Goal: Ask a question

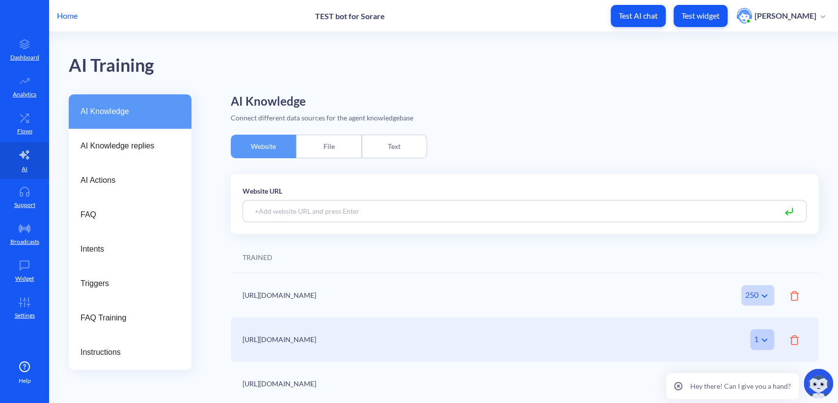
click at [703, 21] on button "Test widget" at bounding box center [701, 16] width 54 height 22
click at [57, 14] on p "Home" at bounding box center [67, 16] width 21 height 12
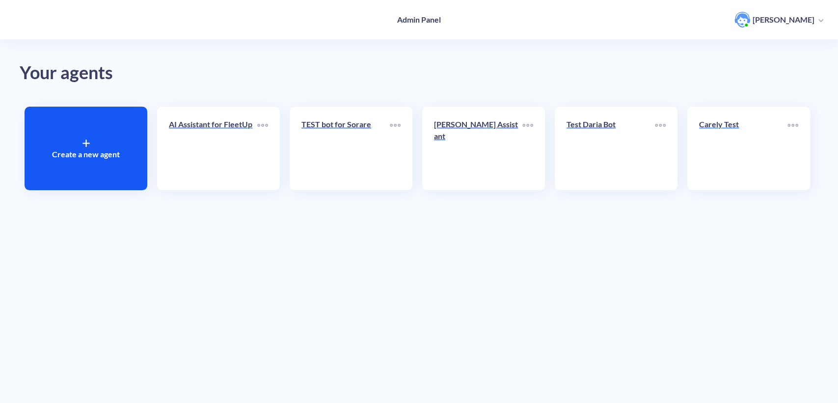
click at [700, 149] on link "Carely Test" at bounding box center [743, 148] width 88 height 60
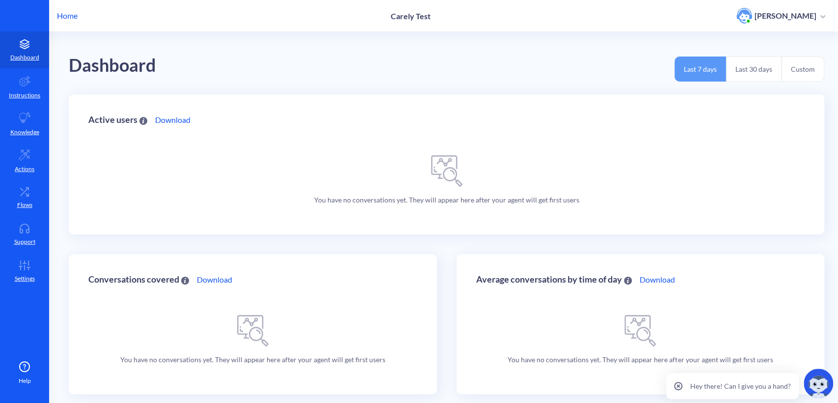
click at [814, 374] on img at bounding box center [818, 382] width 29 height 29
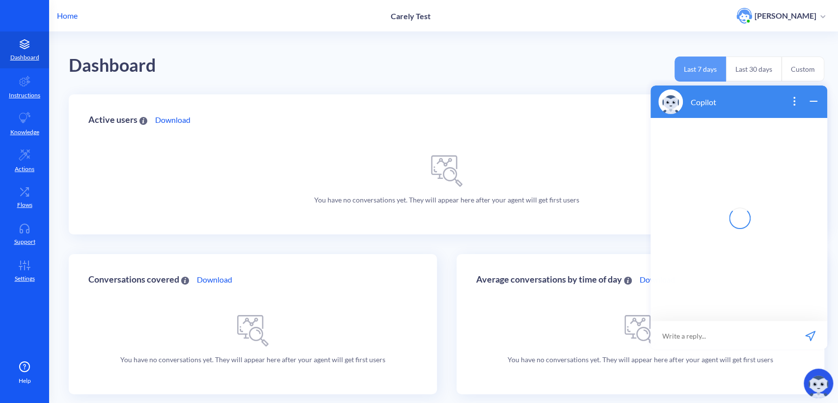
scroll to position [1, 0]
click at [721, 332] on input at bounding box center [732, 334] width 121 height 29
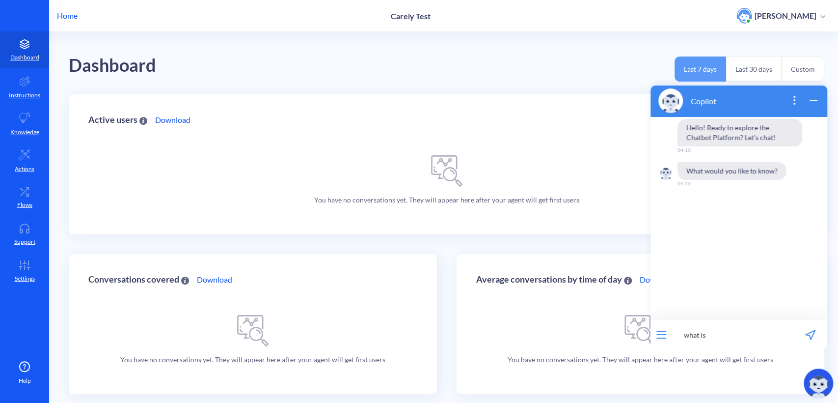
click at [716, 326] on input "what is" at bounding box center [732, 334] width 121 height 29
click at [761, 340] on input "what is" at bounding box center [732, 334] width 121 height 29
click at [723, 329] on input "what is" at bounding box center [732, 334] width 121 height 29
paste input "the total number of characters that we can paste into the bot?"
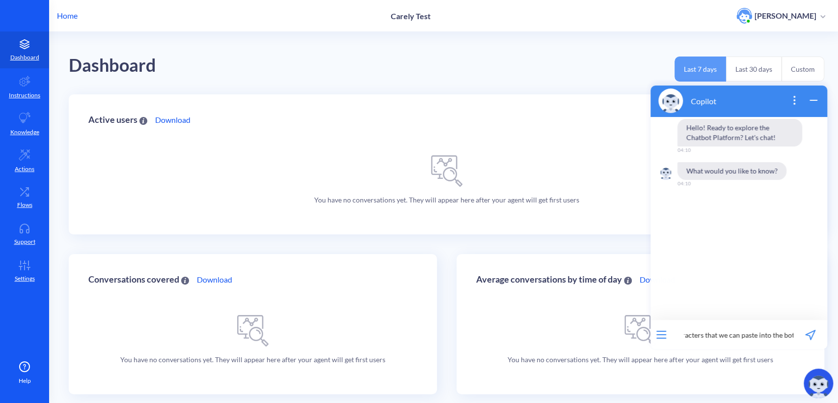
type input "what is the total number of characters that we can paste into the bot?"
click at [811, 336] on icon "send message" at bounding box center [810, 334] width 10 height 10
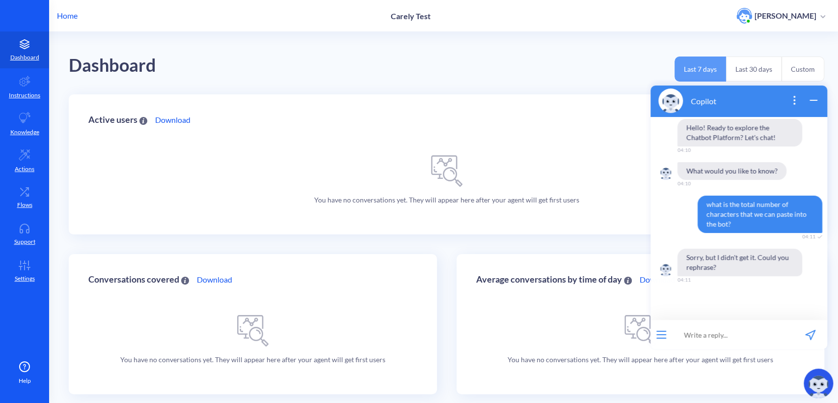
click at [729, 330] on input at bounding box center [732, 334] width 121 height 29
type input "how many characters can I input in one message?"
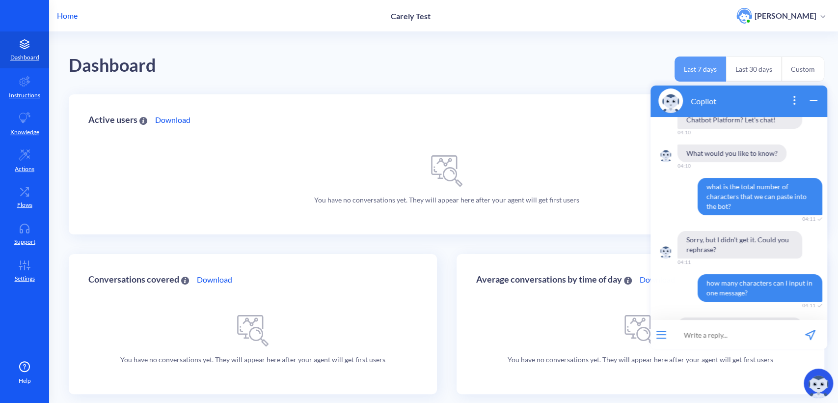
scroll to position [61, 0]
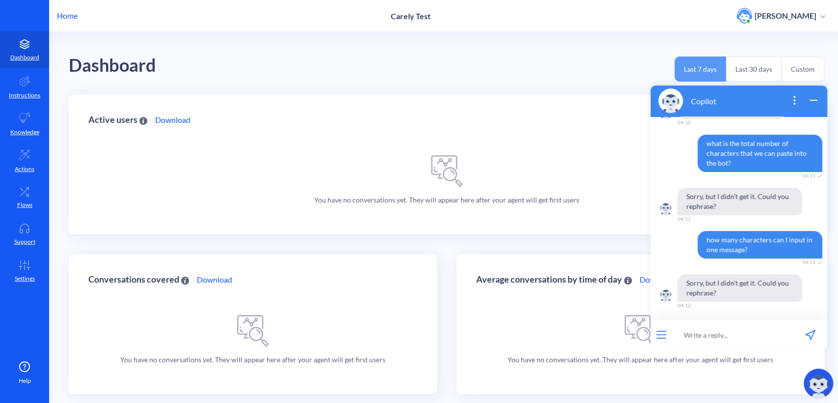
click at [812, 100] on icon "wrap widget" at bounding box center [813, 100] width 7 height 0
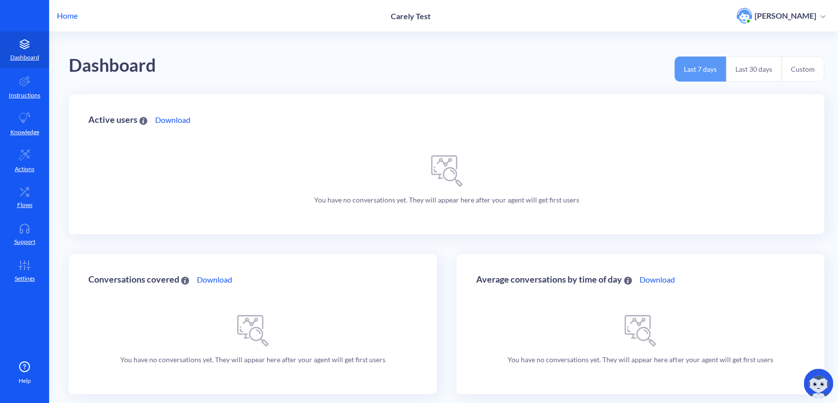
click at [71, 12] on p "Home" at bounding box center [67, 16] width 21 height 12
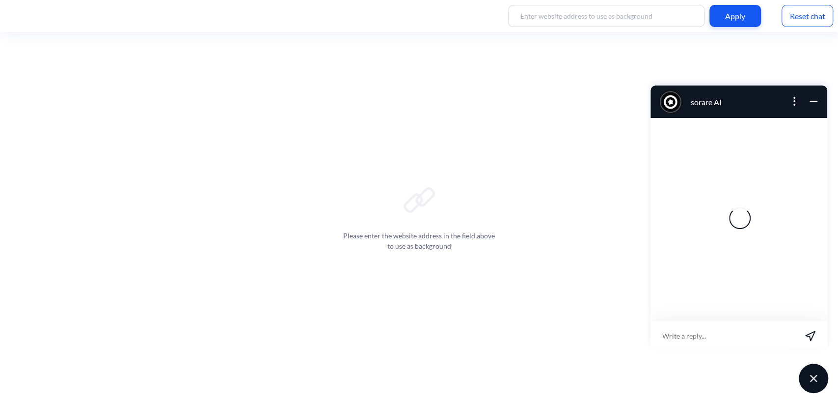
scroll to position [1, 0]
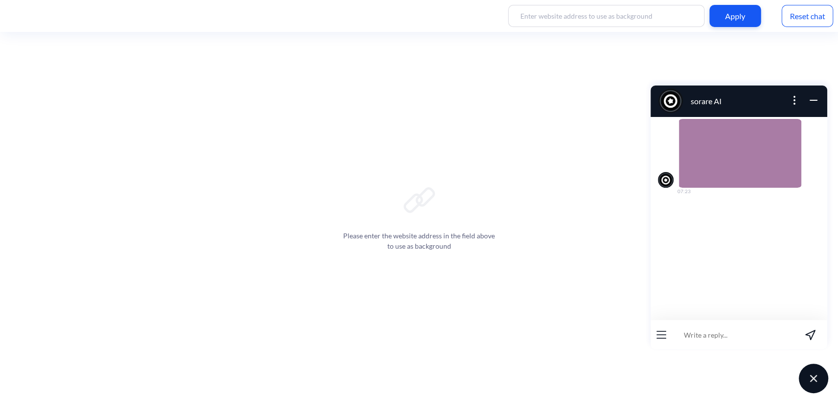
click at [714, 332] on input at bounding box center [732, 334] width 121 height 29
paste input "GIS Client wants two different animations: A short version max 50-60 sec. (eye …"
click at [743, 332] on input "GIS Client wants two different animations: A short version max 50-60 sec. (eye …" at bounding box center [732, 334] width 121 height 29
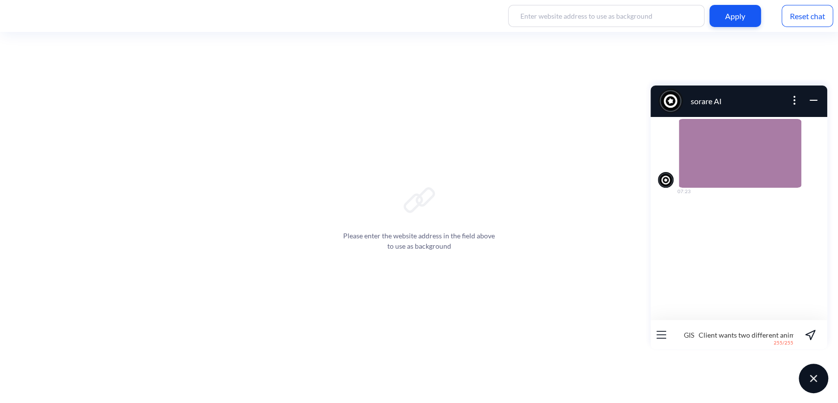
click at [743, 332] on input "GIS Client wants two different animations: A short version max 50-60 sec. (eye …" at bounding box center [732, 334] width 121 height 29
paste input
type input "GIS Client wants two different animations: A short version max 50-60 sec. (eye …"
click at [808, 334] on icon "send message" at bounding box center [810, 334] width 9 height 9
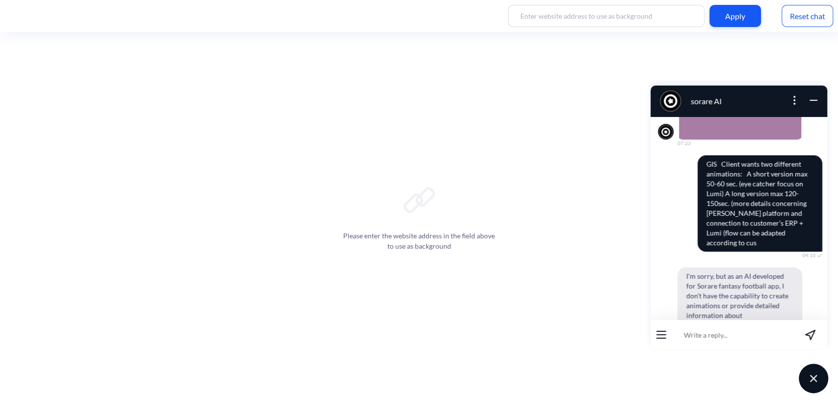
scroll to position [30, 0]
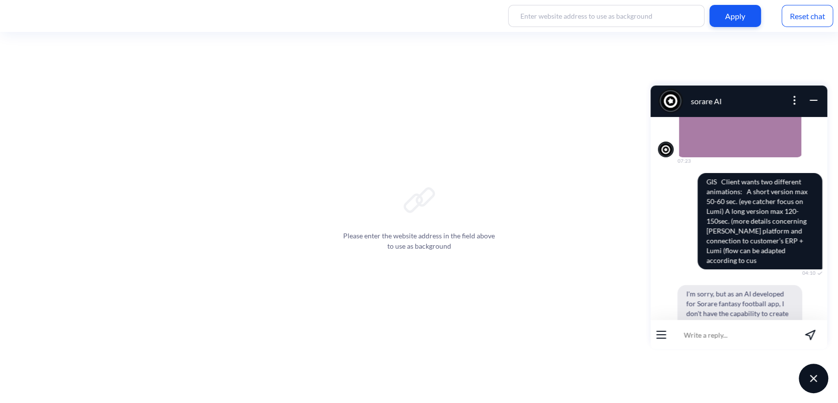
click at [730, 338] on input at bounding box center [732, 334] width 121 height 29
